Goal: Transaction & Acquisition: Book appointment/travel/reservation

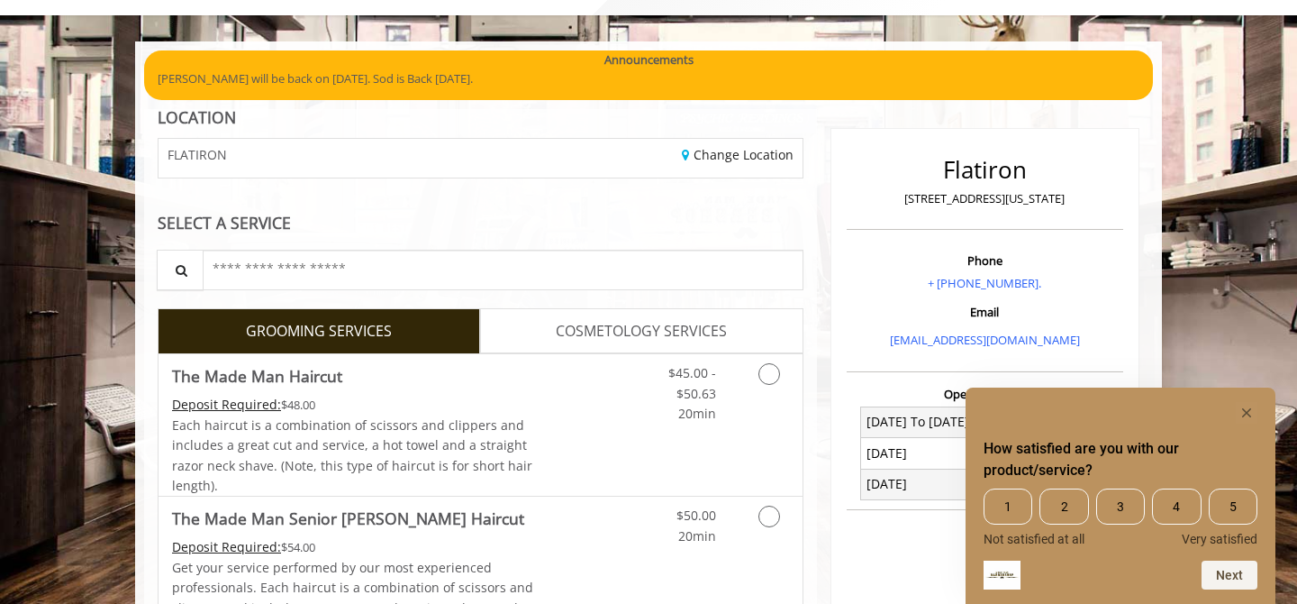
scroll to position [101, 0]
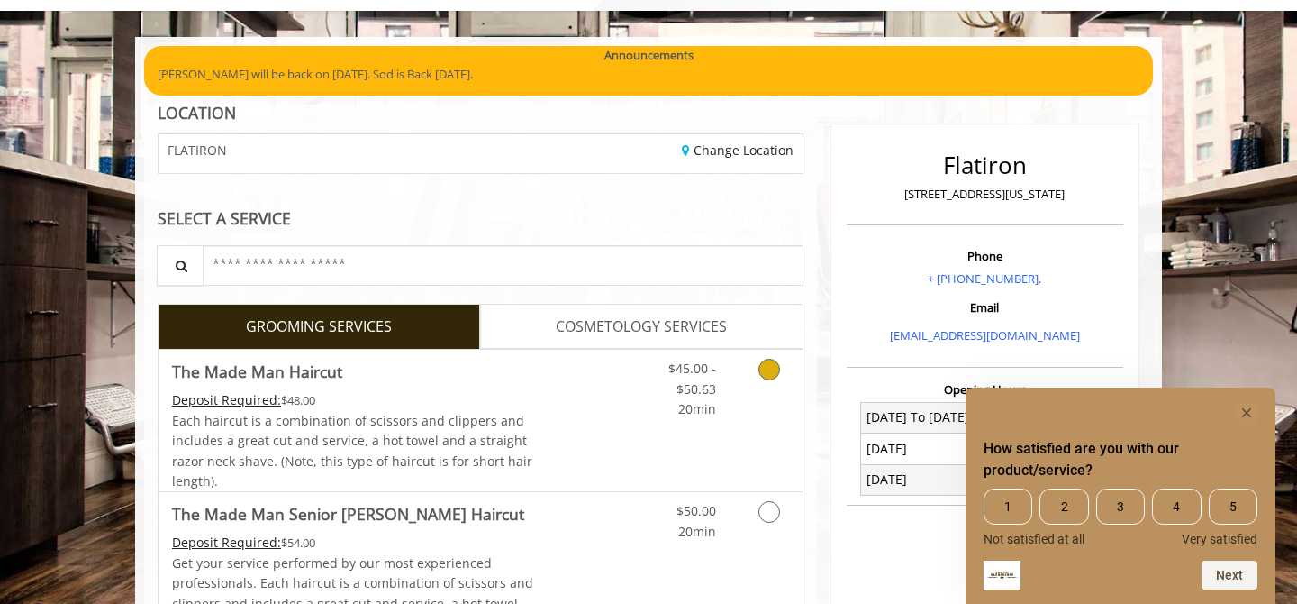
click at [608, 443] on link "Discounted Price" at bounding box center [587, 420] width 107 height 141
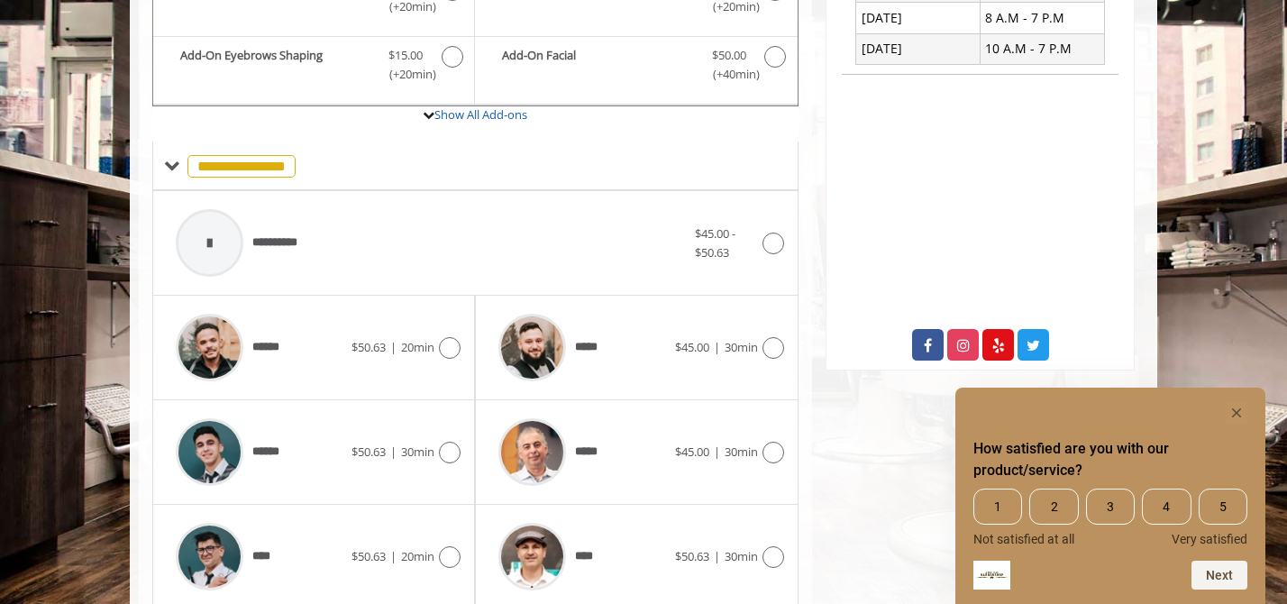
scroll to position [536, 0]
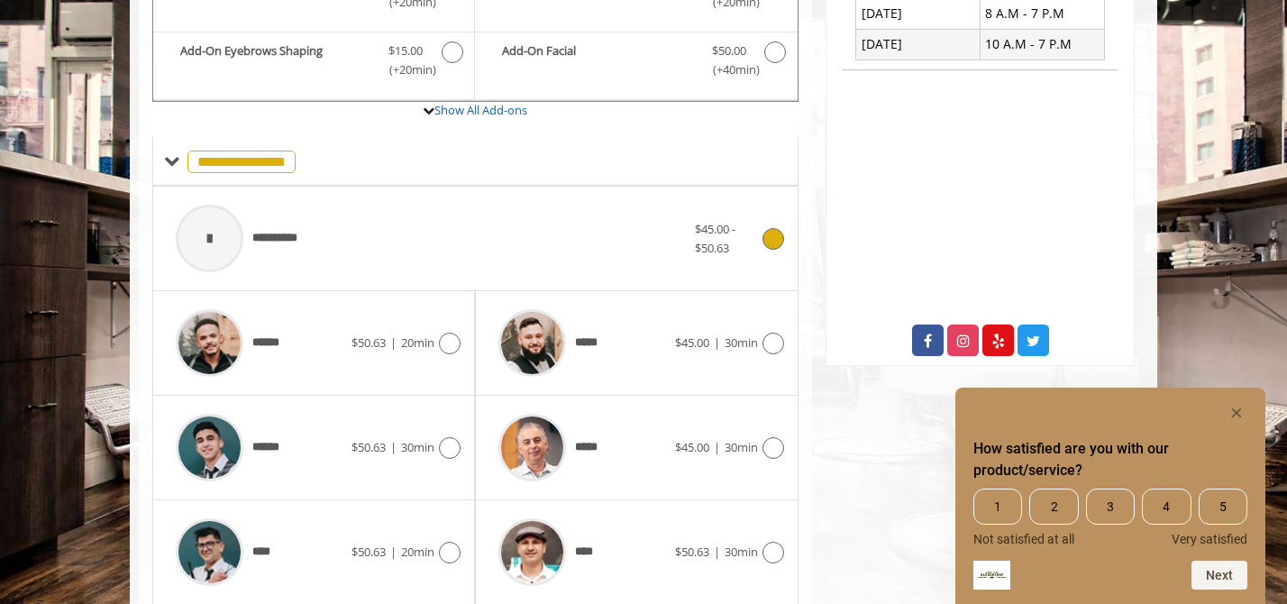
click at [591, 241] on div "**********" at bounding box center [431, 239] width 528 height 86
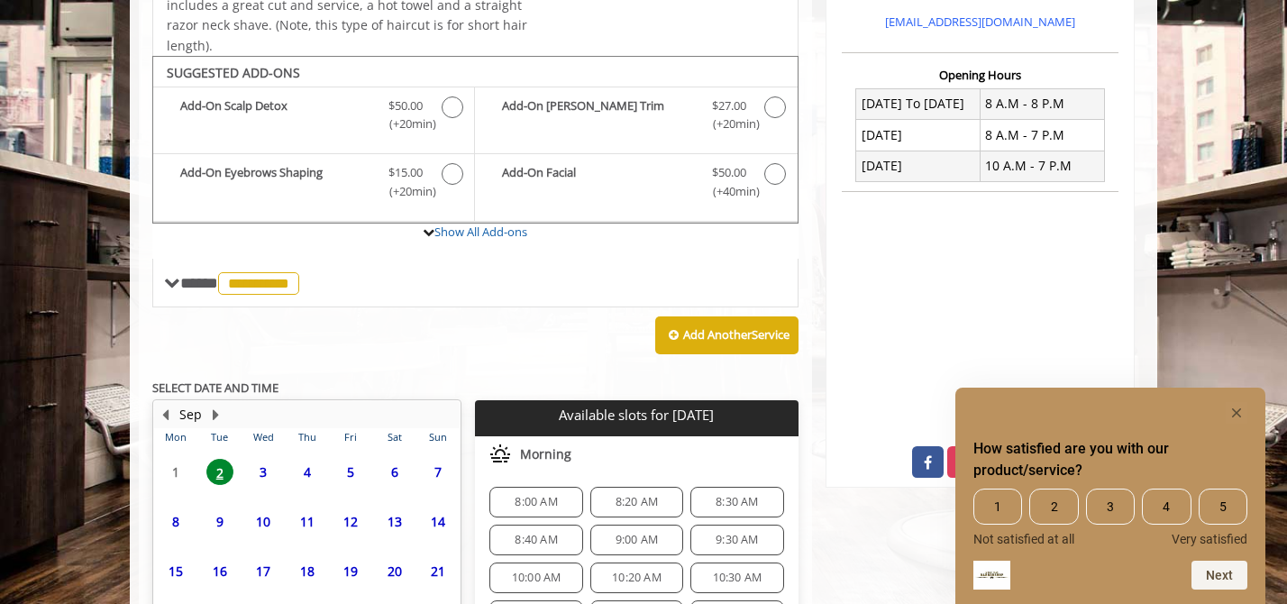
scroll to position [580, 0]
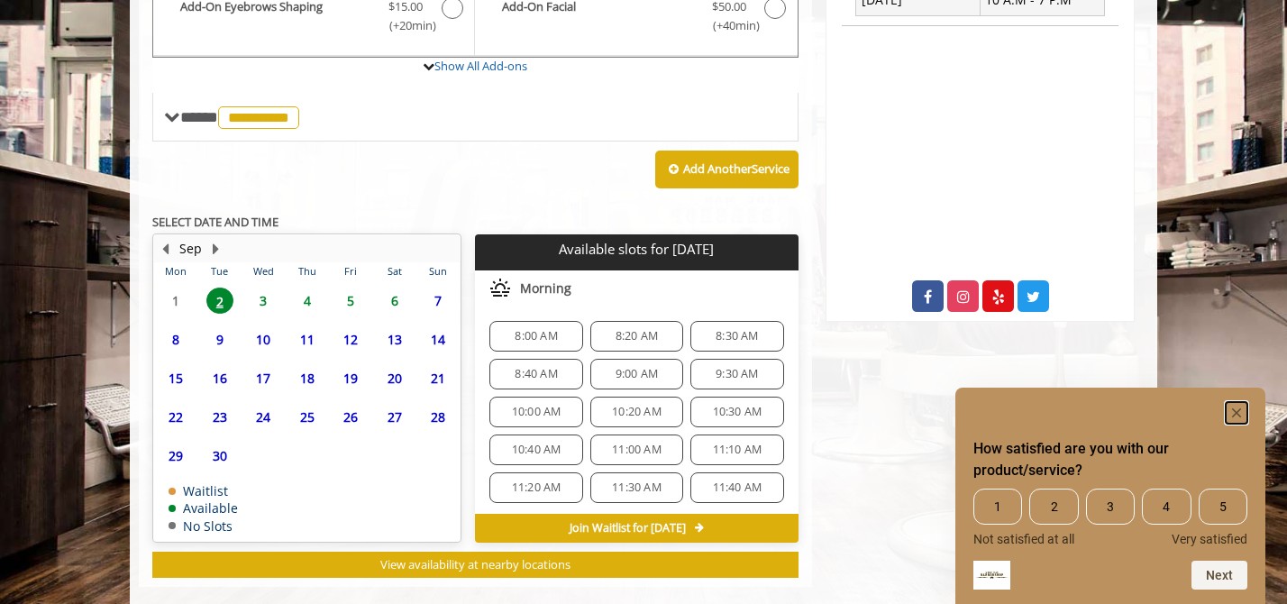
click at [1236, 406] on rect "Hide survey" at bounding box center [1236, 413] width 22 height 22
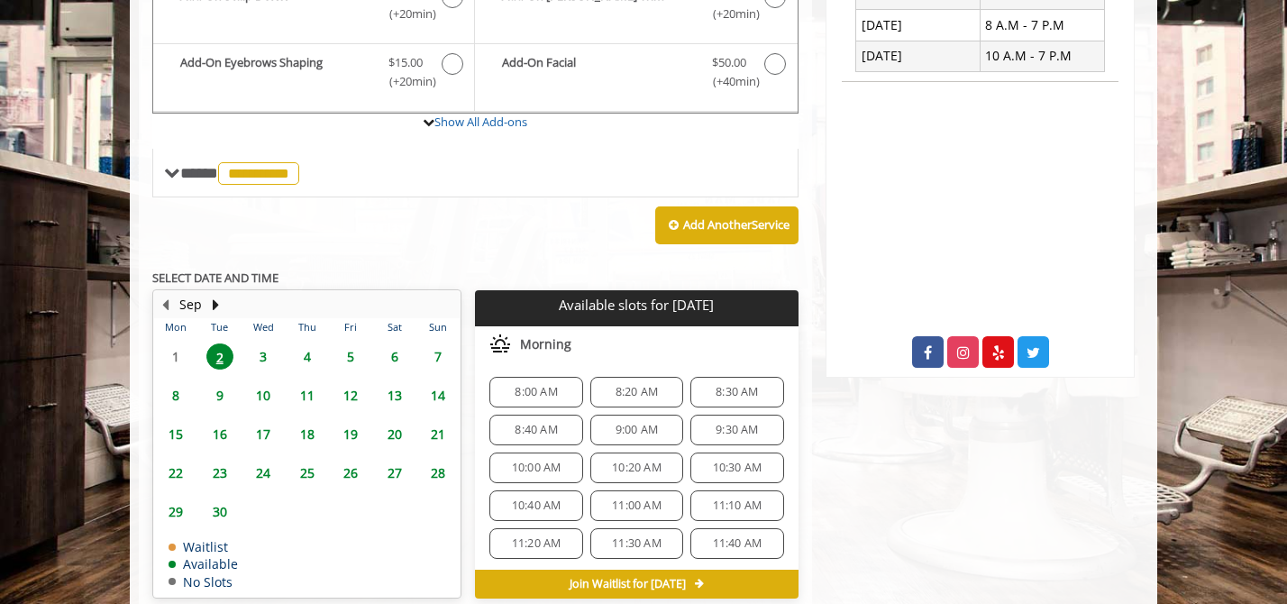
scroll to position [525, 0]
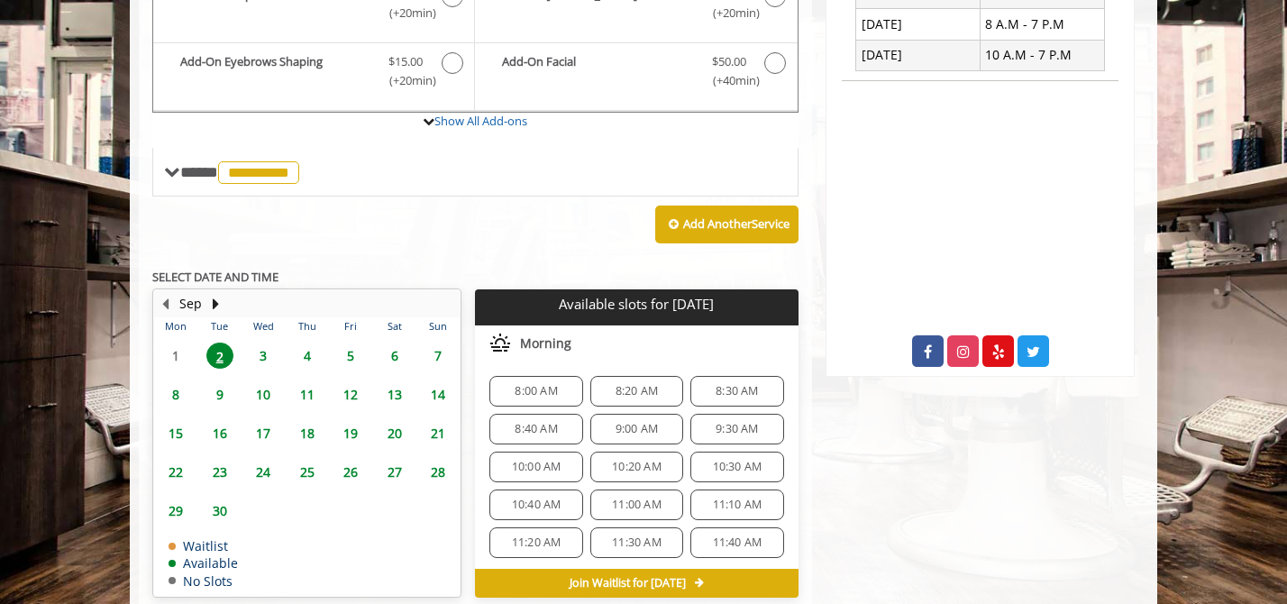
click at [533, 498] on span "10:40 AM" at bounding box center [537, 504] width 50 height 14
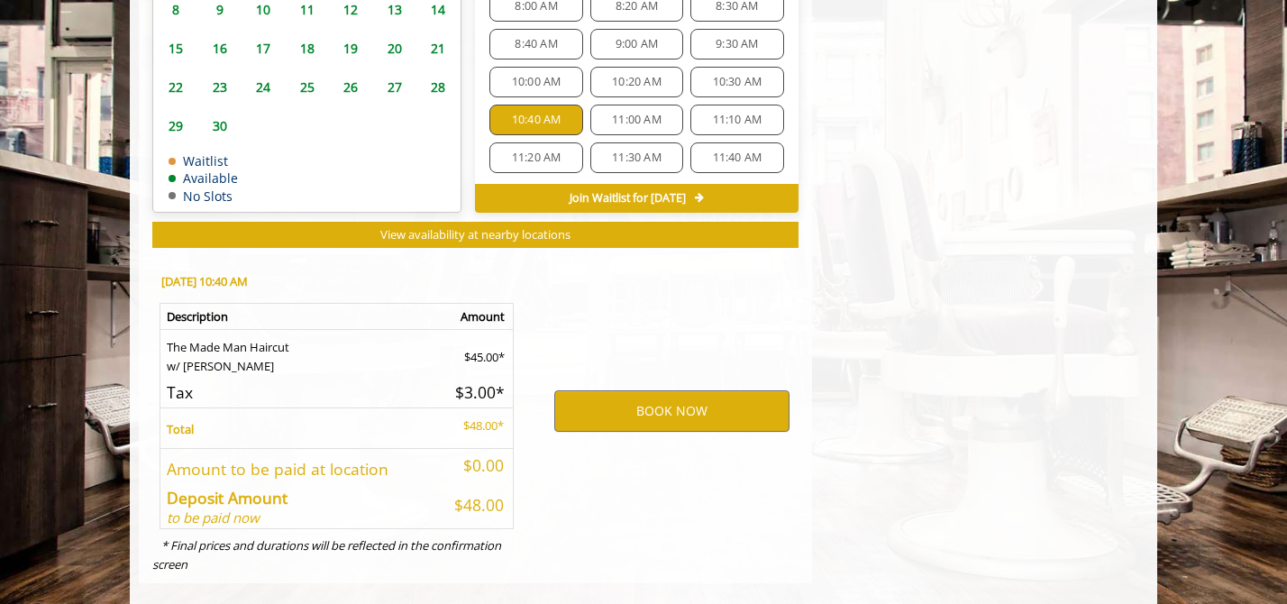
scroll to position [932, 0]
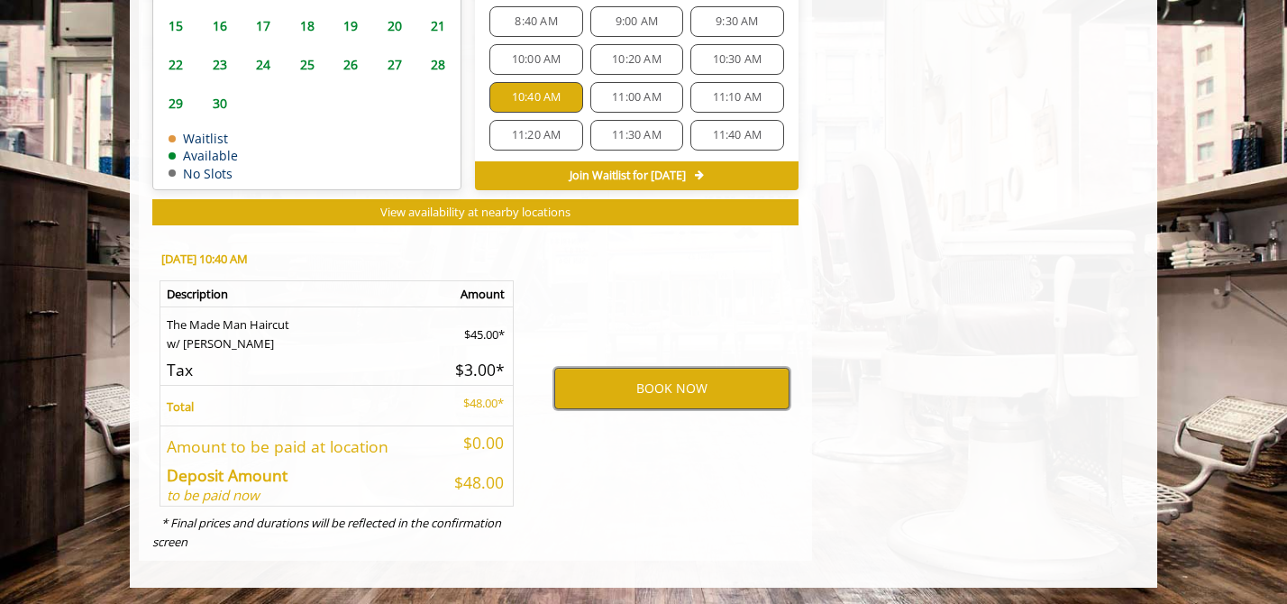
click at [595, 402] on button "BOOK NOW" at bounding box center [671, 388] width 235 height 41
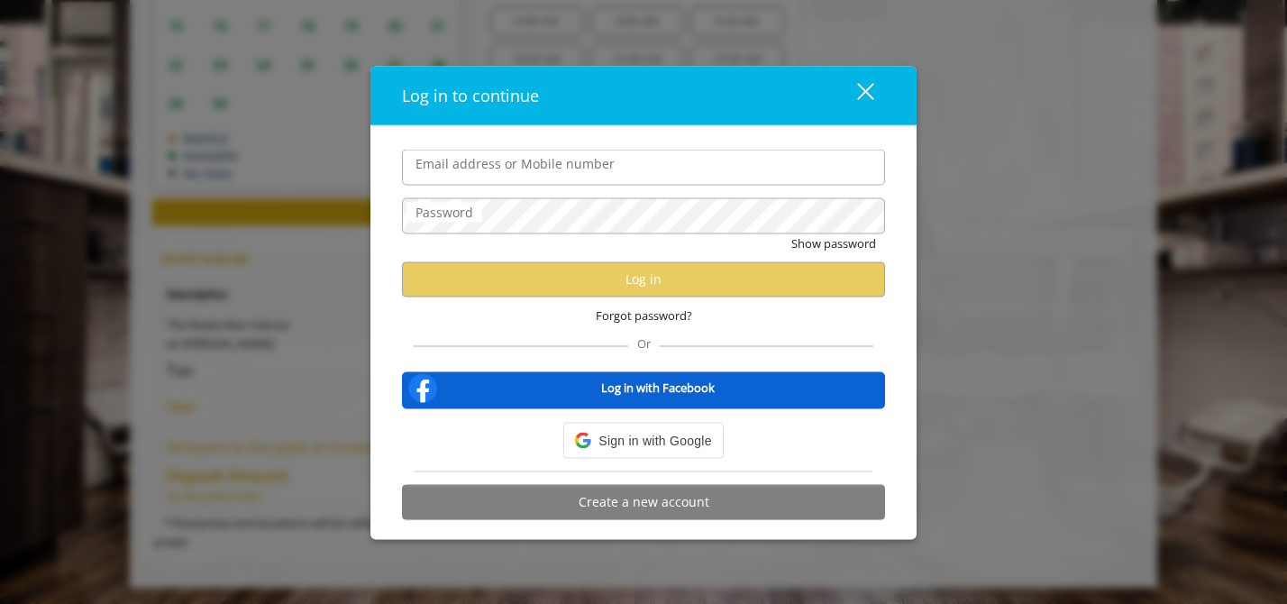
type input "**********"
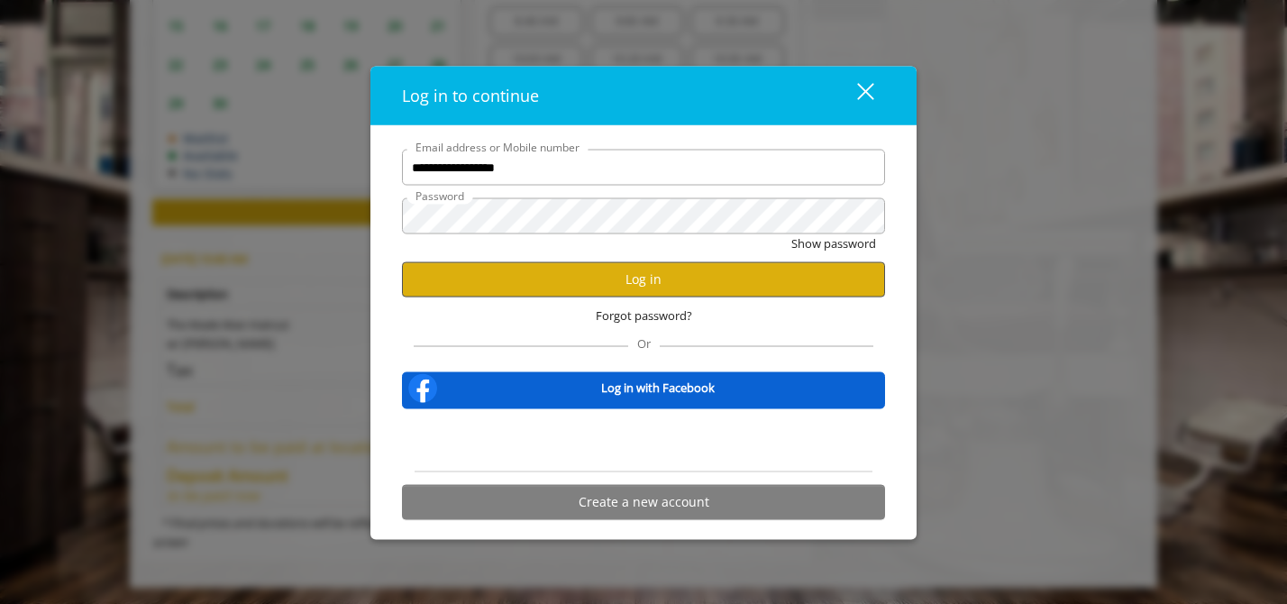
scroll to position [0, 0]
click at [796, 244] on button "Show password" at bounding box center [833, 243] width 85 height 19
click at [737, 274] on button "Log in" at bounding box center [643, 278] width 483 height 35
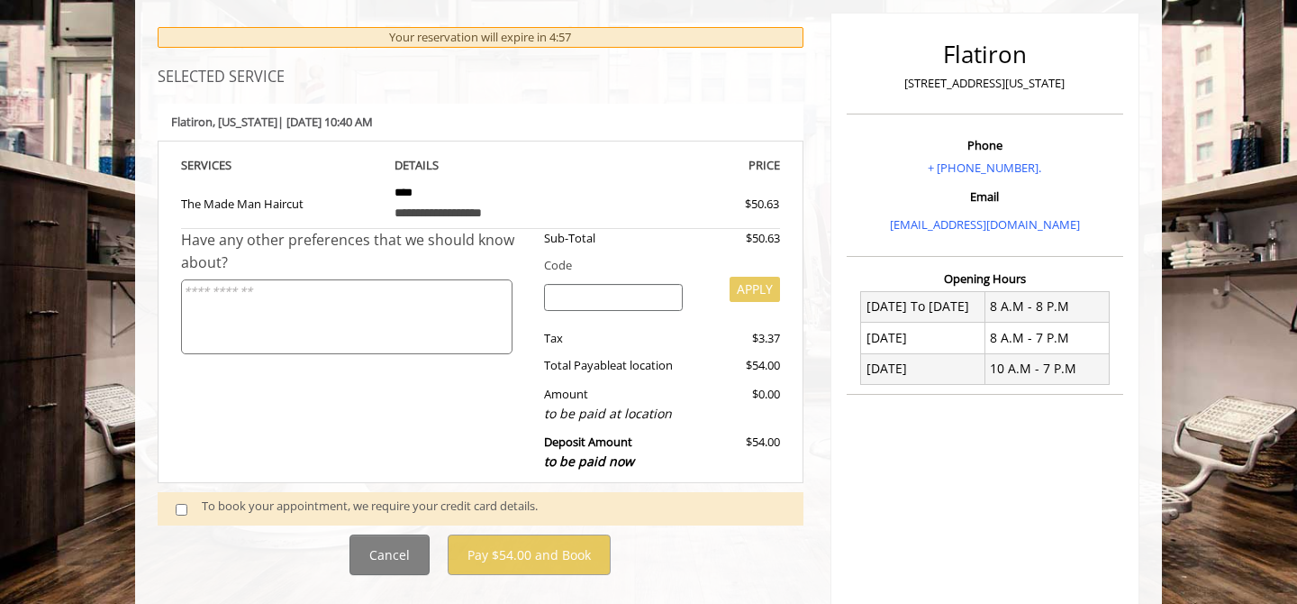
scroll to position [343, 0]
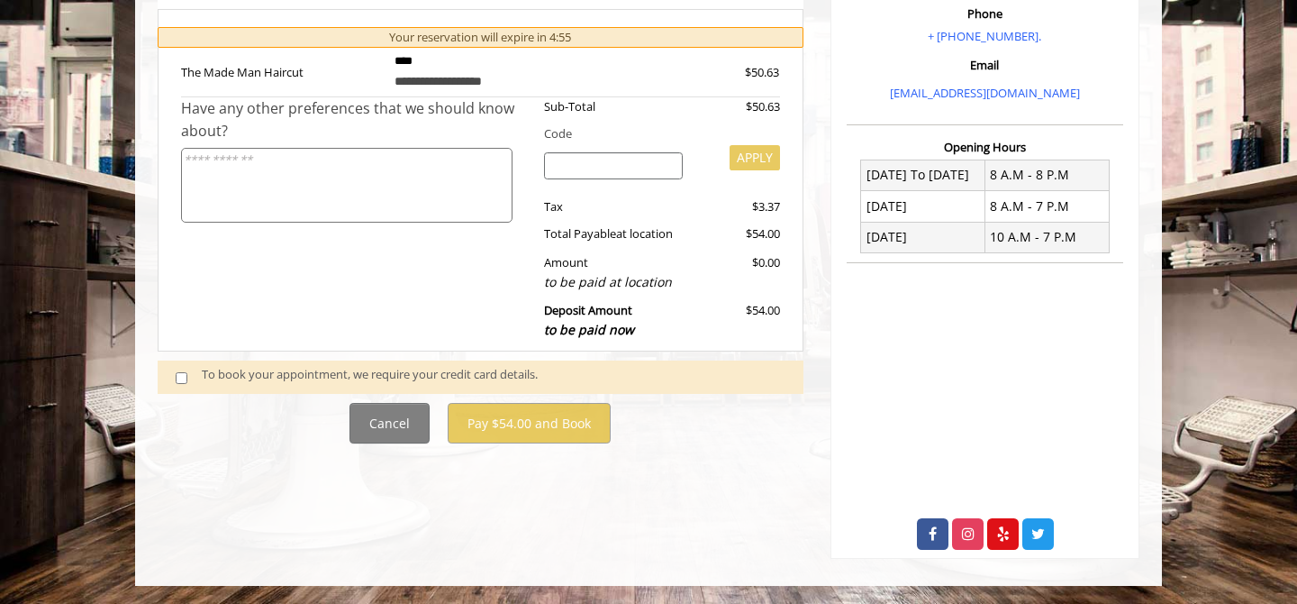
click at [179, 386] on span at bounding box center [188, 377] width 53 height 24
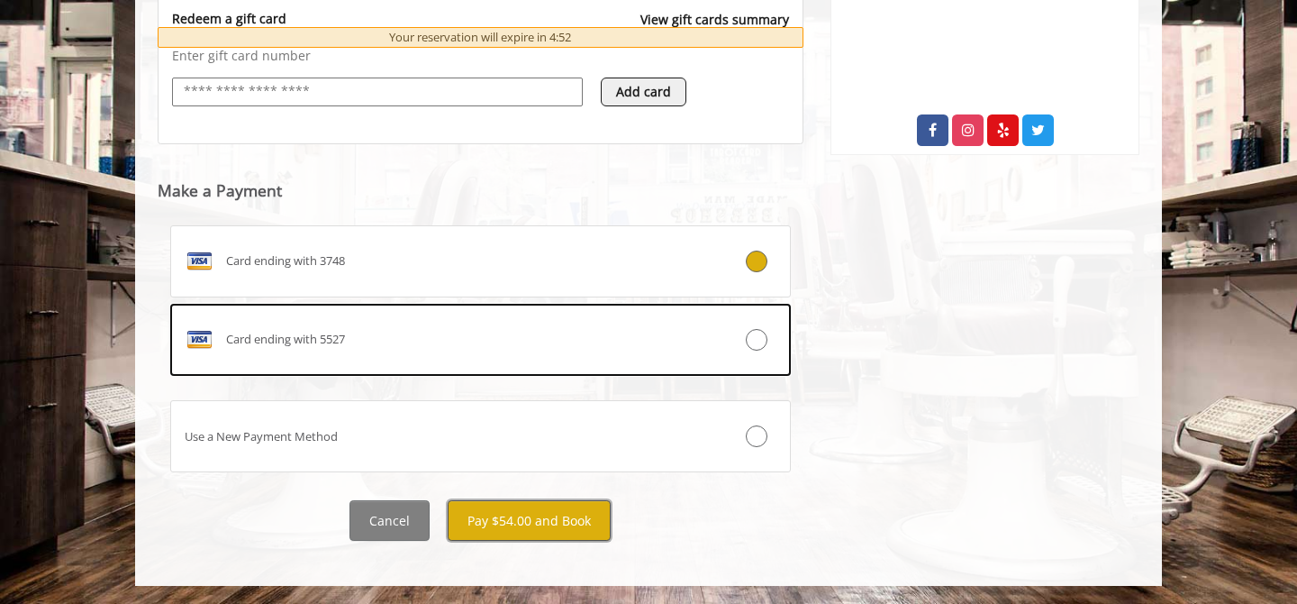
click at [499, 517] on button "Pay $54.00 and Book" at bounding box center [529, 520] width 163 height 41
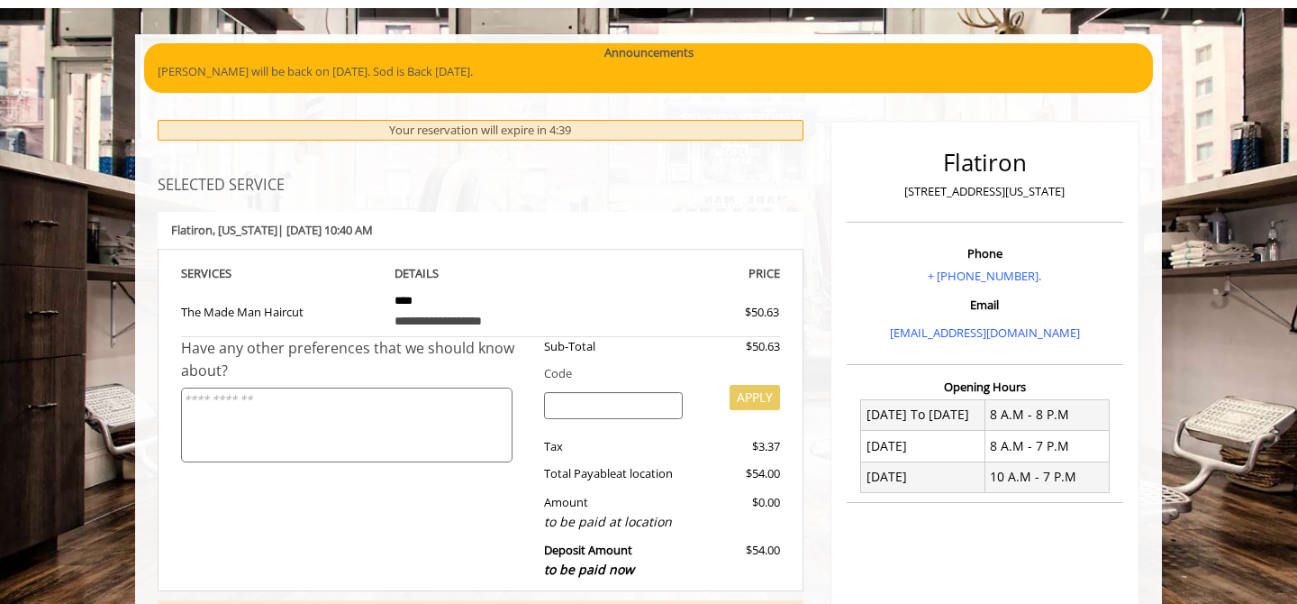
scroll to position [620, 0]
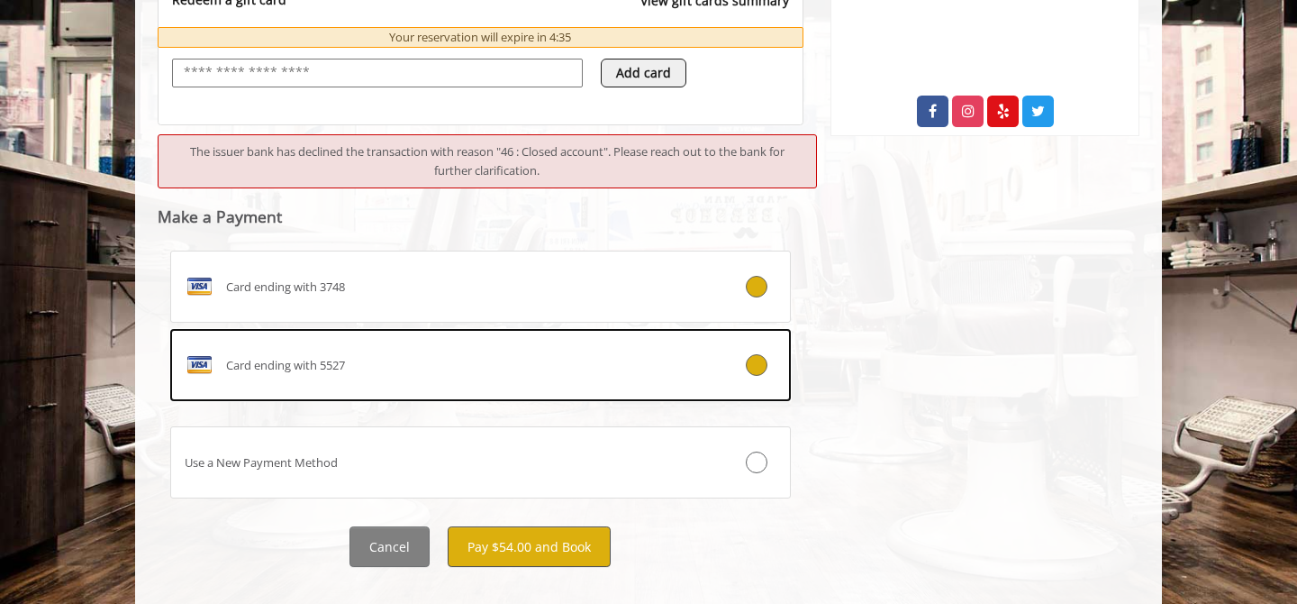
click at [499, 348] on label "Card ending with 5527" at bounding box center [480, 365] width 621 height 72
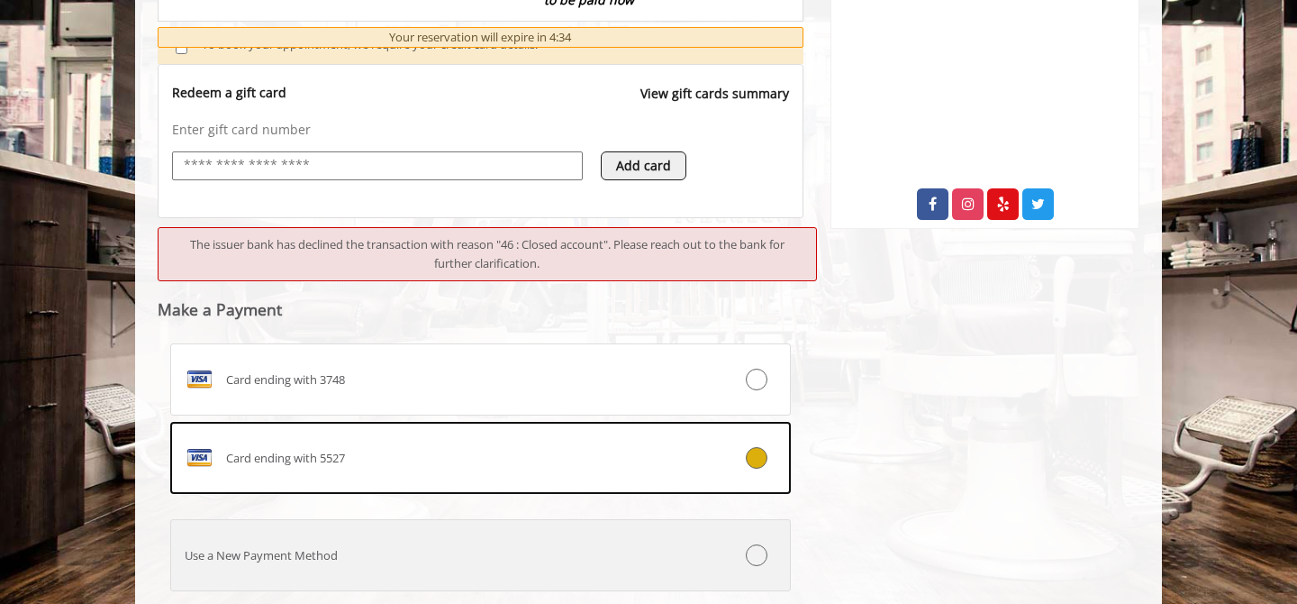
scroll to position [792, 0]
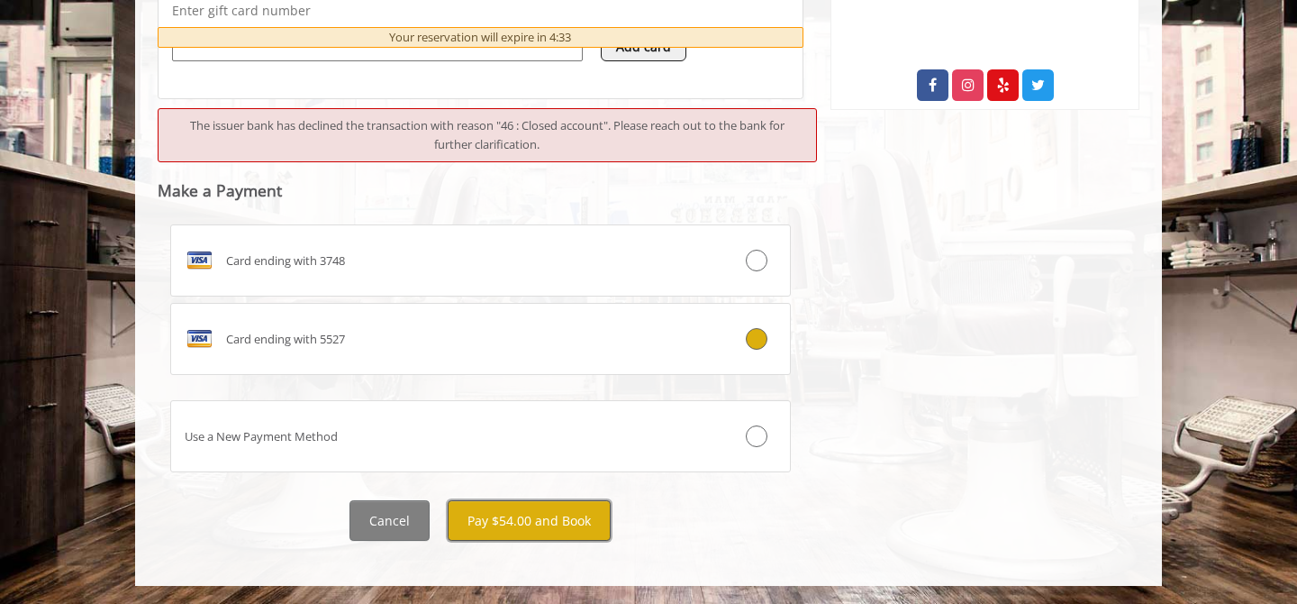
click at [569, 525] on button "Pay $54.00 and Book" at bounding box center [529, 520] width 163 height 41
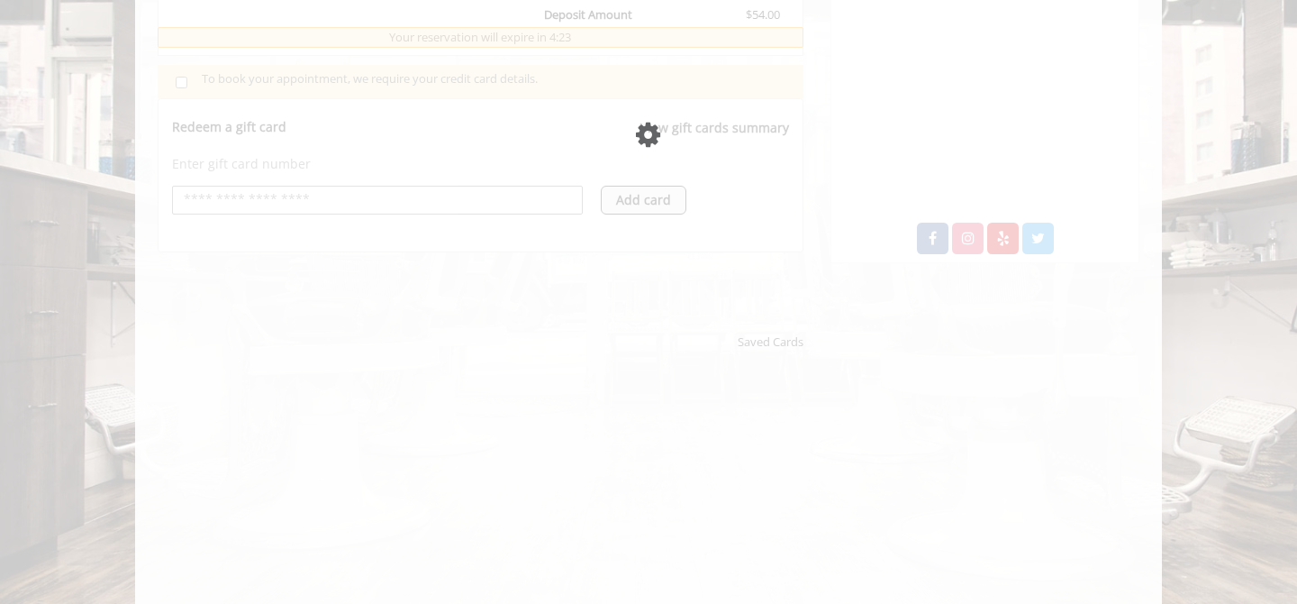
scroll to position [643, 0]
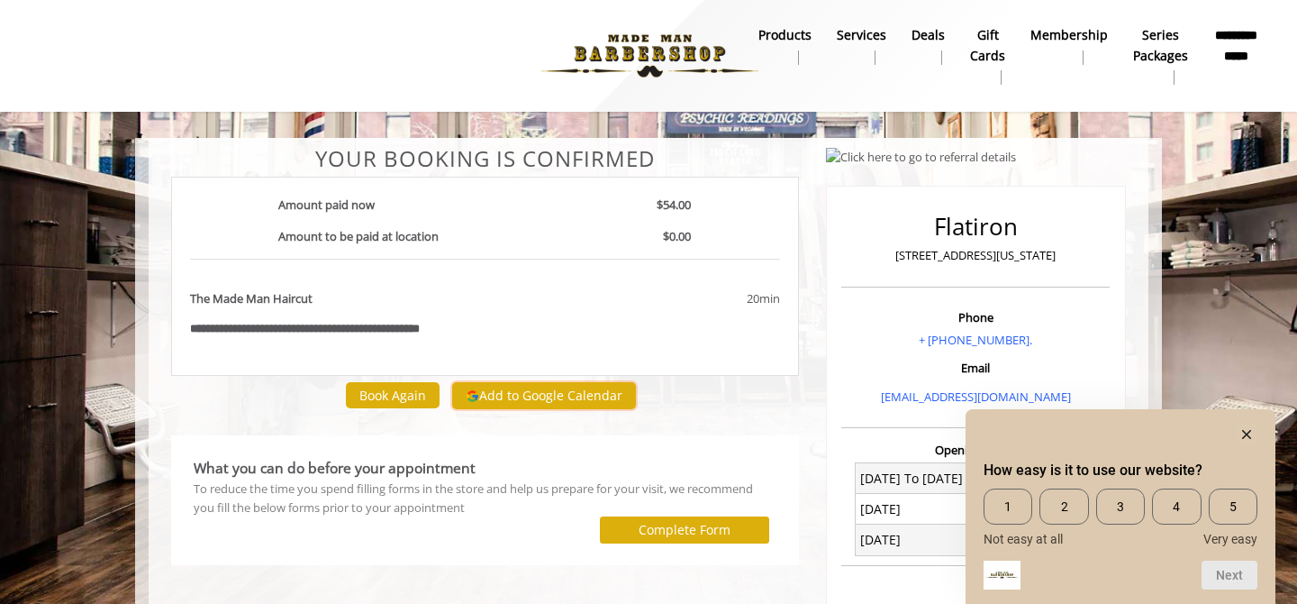
click at [540, 397] on button "Add to Google Calendar" at bounding box center [544, 395] width 184 height 27
